Goal: Information Seeking & Learning: Learn about a topic

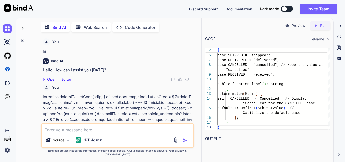
scroll to position [0, 2]
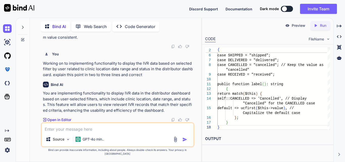
click at [102, 132] on textarea at bounding box center [118, 127] width 152 height 9
click at [64, 128] on textarea at bounding box center [118, 127] width 152 height 9
paste textarea "enum OrderStatus: string { case PENDING = "pending"; case PROCESSING = "process…"
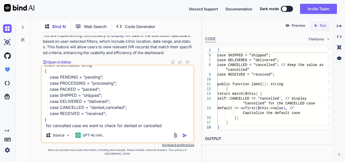
type textarea "enum OrderStatus: string { case PENDING = "pending"; case PROCESSING = "process…"
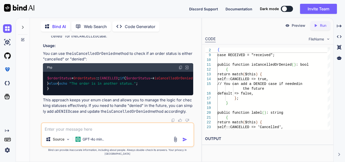
scroll to position [13435, 0]
drag, startPoint x: 50, startPoint y: 65, endPoint x: 113, endPoint y: 100, distance: 71.4
drag, startPoint x: 51, startPoint y: 86, endPoint x: 119, endPoint y: 96, distance: 68.8
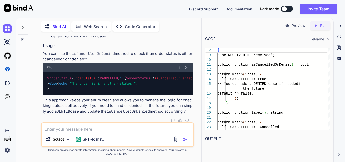
drag, startPoint x: 69, startPoint y: 98, endPoint x: 120, endPoint y: 94, distance: 51.2
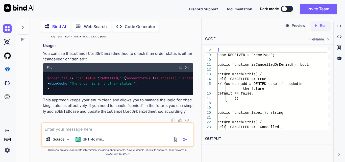
drag, startPoint x: 71, startPoint y: 93, endPoint x: 155, endPoint y: 98, distance: 84.8
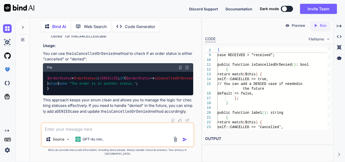
scroll to position [13637, 0]
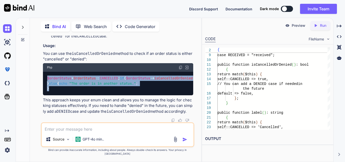
drag, startPoint x: 53, startPoint y: 114, endPoint x: 44, endPoint y: 79, distance: 35.4
click at [44, 79] on div "$orderStatus = OrderStatus :: CANCELLED ; if ( $orderStatus -> isCancelledOrDen…" at bounding box center [118, 84] width 150 height 24
click at [130, 84] on div "$orderStatus = OrderStatus :: CANCELLED ; if ( $orderStatus -> isCancelledOrDen…" at bounding box center [118, 84] width 150 height 24
drag, startPoint x: 51, startPoint y: 114, endPoint x: 48, endPoint y: 83, distance: 30.7
click at [48, 83] on div "$orderStatus = OrderStatus :: CANCELLED ; if ( $orderStatus -> isCancelledOrDen…" at bounding box center [118, 84] width 150 height 24
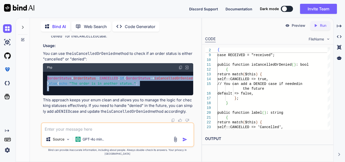
scroll to position [13659, 0]
click at [163, 88] on div "$orderStatus = OrderStatus :: CANCELLED ; if ( $orderStatus -> isCancelledOrDen…" at bounding box center [118, 84] width 150 height 24
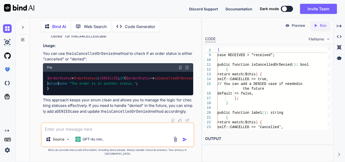
scroll to position [13381, 0]
drag, startPoint x: 139, startPoint y: 60, endPoint x: 181, endPoint y: 77, distance: 45.9
drag, startPoint x: 80, startPoint y: 64, endPoint x: 168, endPoint y: 76, distance: 89.3
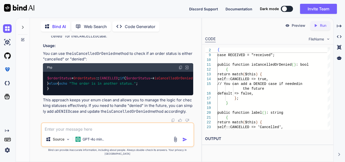
drag, startPoint x: 101, startPoint y: 70, endPoint x: 151, endPoint y: 75, distance: 50.8
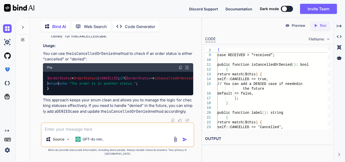
scroll to position [13406, 0]
drag, startPoint x: 43, startPoint y: 59, endPoint x: 128, endPoint y: 62, distance: 84.8
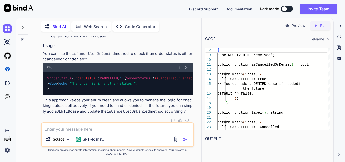
drag, startPoint x: 124, startPoint y: 58, endPoint x: 130, endPoint y: 63, distance: 7.8
drag, startPoint x: 54, startPoint y: 81, endPoint x: 79, endPoint y: 122, distance: 47.5
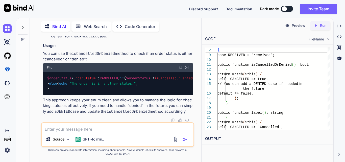
drag, startPoint x: 58, startPoint y: 70, endPoint x: 80, endPoint y: 94, distance: 32.3
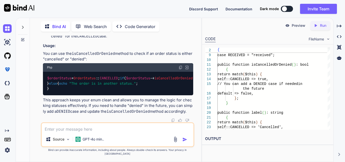
drag, startPoint x: 62, startPoint y: 69, endPoint x: 71, endPoint y: 88, distance: 21.0
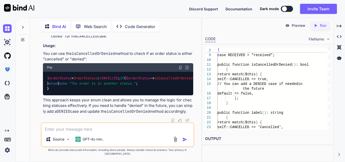
scroll to position [13381, 0]
drag, startPoint x: 42, startPoint y: 58, endPoint x: 117, endPoint y: 97, distance: 85.3
click at [117, 97] on div "You hi Bind AI Hello! How can I assist you [DATE]? Created with Pixso. Open in …" at bounding box center [118, 79] width 152 height 87
drag, startPoint x: 38, startPoint y: 57, endPoint x: 135, endPoint y: 82, distance: 100.2
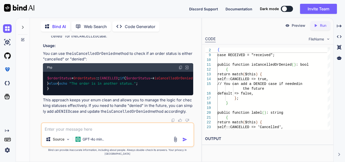
click at [107, 90] on div "You hi Bind AI Hello! How can I assist you [DATE]? Created with Pixso. Open in …" at bounding box center [118, 99] width 168 height 126
drag, startPoint x: 41, startPoint y: 58, endPoint x: 167, endPoint y: 78, distance: 127.7
click at [167, 78] on div "You hi Bind AI Hello! How can I assist you [DATE]? Created with Pixso. Open in …" at bounding box center [117, 99] width 153 height 126
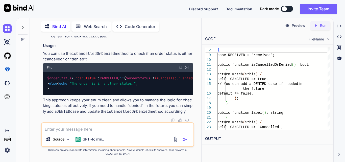
drag, startPoint x: 81, startPoint y: 64, endPoint x: 148, endPoint y: 77, distance: 68.8
drag, startPoint x: 56, startPoint y: 70, endPoint x: 112, endPoint y: 101, distance: 63.9
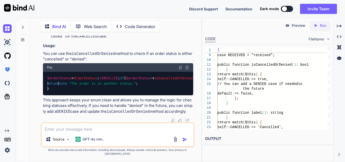
drag, startPoint x: 55, startPoint y: 44, endPoint x: 74, endPoint y: 121, distance: 79.1
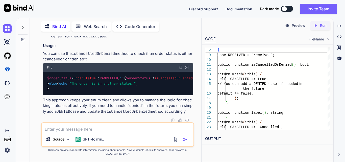
drag, startPoint x: 68, startPoint y: 99, endPoint x: 120, endPoint y: 109, distance: 52.9
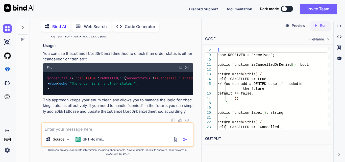
drag, startPoint x: 63, startPoint y: 93, endPoint x: 133, endPoint y: 110, distance: 71.9
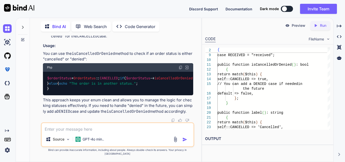
drag, startPoint x: 58, startPoint y: 92, endPoint x: 93, endPoint y: 107, distance: 37.8
drag, startPoint x: 93, startPoint y: 101, endPoint x: 137, endPoint y: 100, distance: 43.8
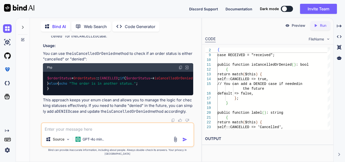
drag, startPoint x: 71, startPoint y: 94, endPoint x: 144, endPoint y: 103, distance: 72.8
